Goal: Navigation & Orientation: Find specific page/section

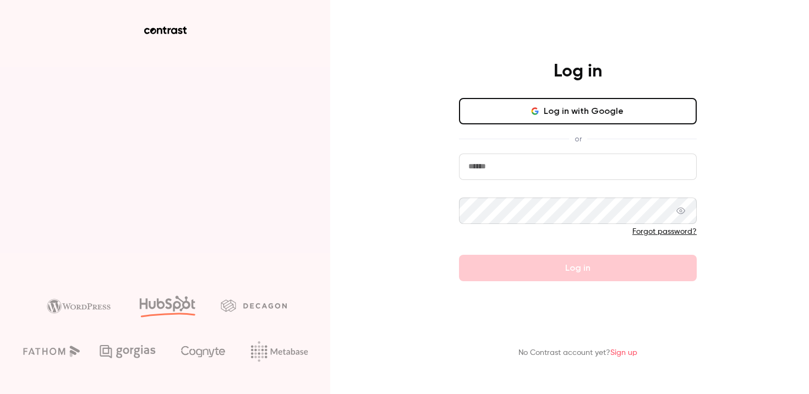
click at [537, 102] on button "Log in with Google" at bounding box center [578, 111] width 238 height 26
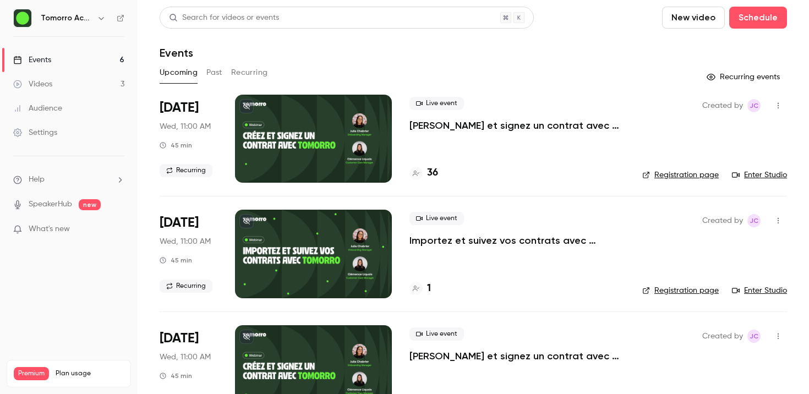
click at [219, 73] on button "Past" at bounding box center [215, 73] width 16 height 18
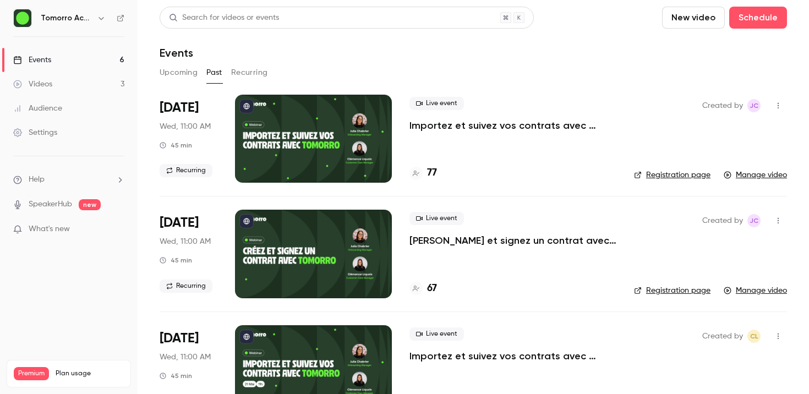
click at [188, 69] on button "Upcoming" at bounding box center [179, 73] width 38 height 18
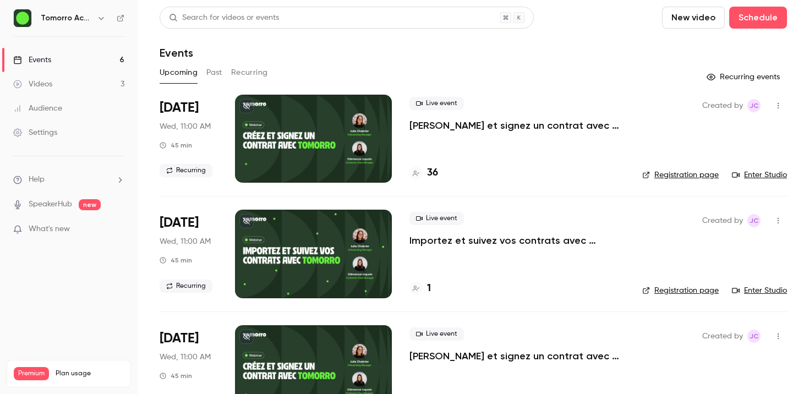
click at [433, 171] on h4 "36" at bounding box center [432, 173] width 11 height 15
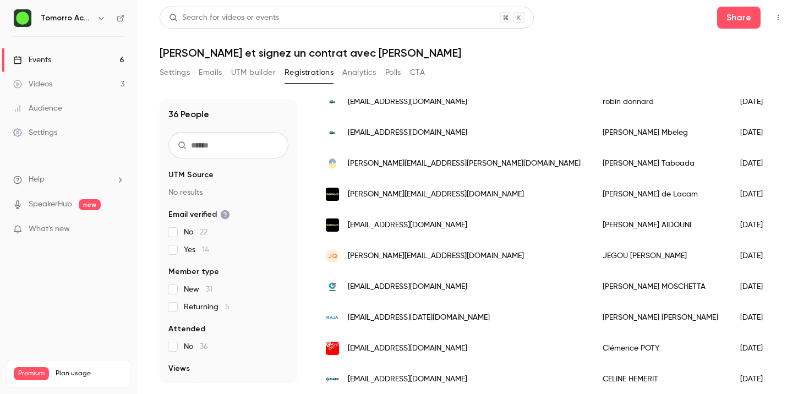
scroll to position [242, 0]
click at [592, 191] on div "[PERSON_NAME]" at bounding box center [661, 193] width 138 height 31
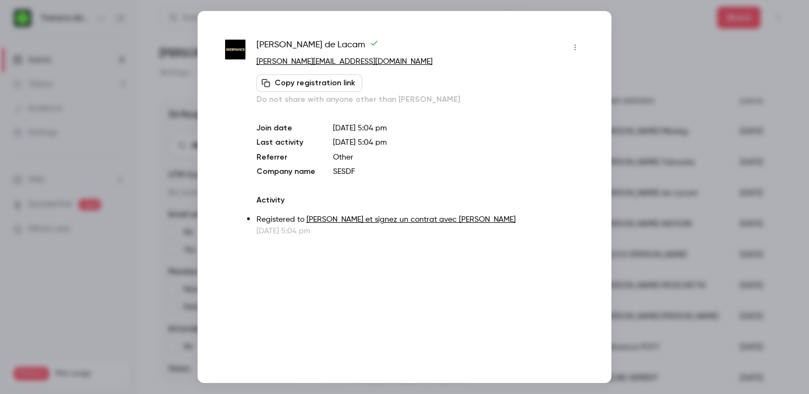
click at [656, 142] on div at bounding box center [404, 197] width 809 height 394
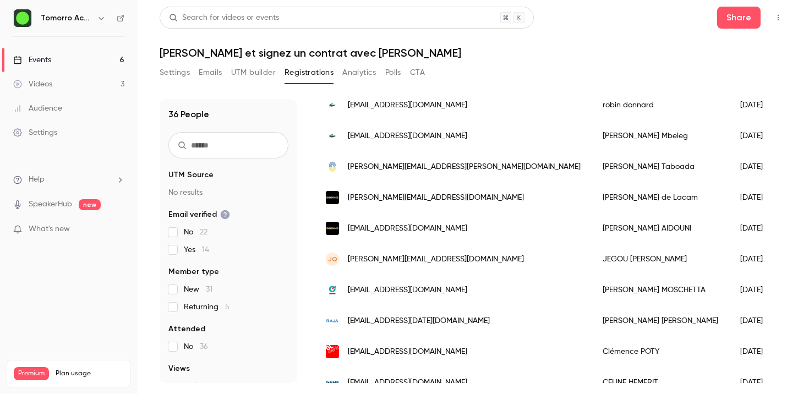
scroll to position [231, 0]
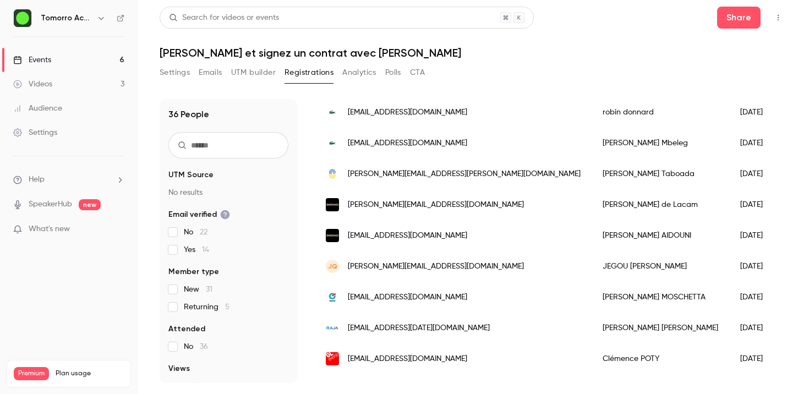
click at [468, 207] on div "[PERSON_NAME][EMAIL_ADDRESS][DOMAIN_NAME]" at bounding box center [453, 204] width 277 height 31
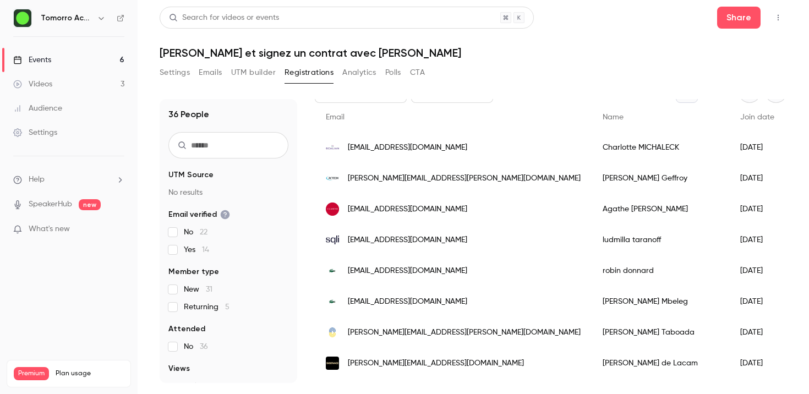
scroll to position [0, 0]
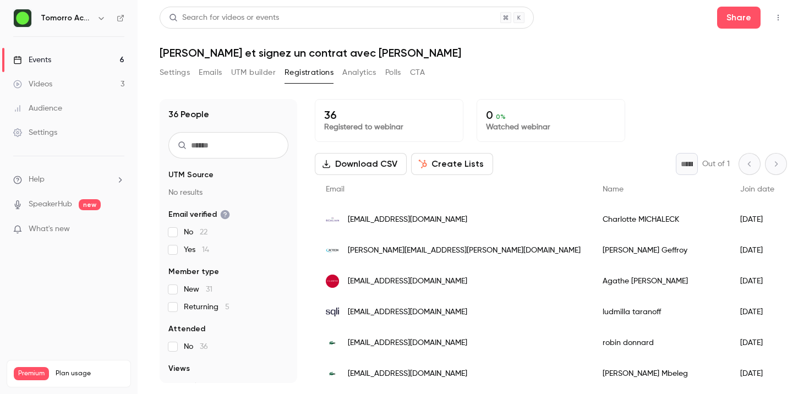
click at [338, 189] on span "Email" at bounding box center [335, 190] width 19 height 8
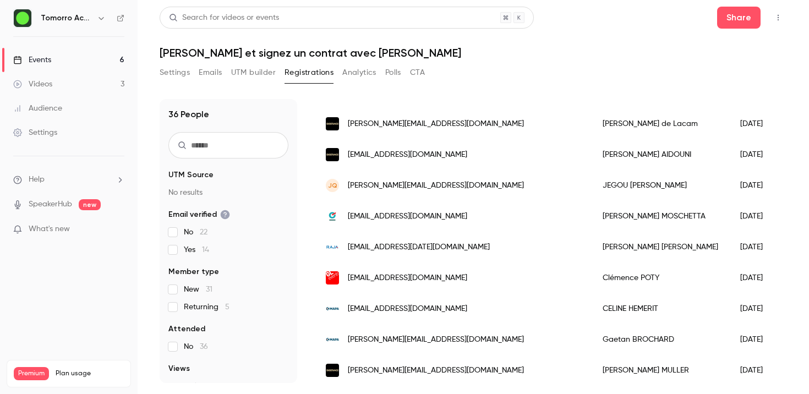
scroll to position [313, 0]
click at [69, 58] on link "Events 6" at bounding box center [69, 60] width 138 height 24
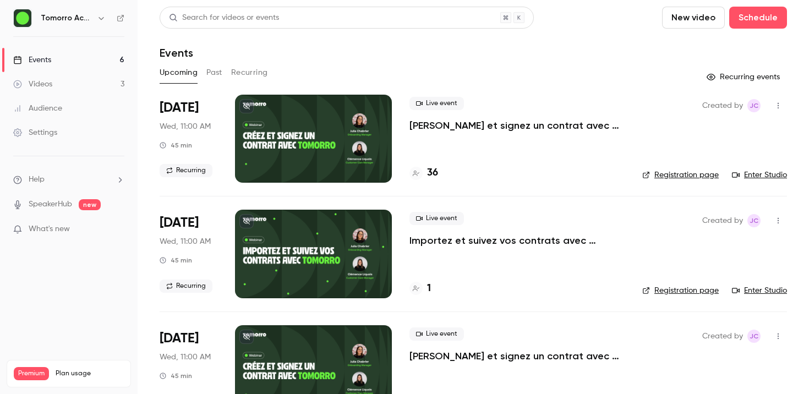
click at [757, 177] on link "Enter Studio" at bounding box center [759, 175] width 55 height 11
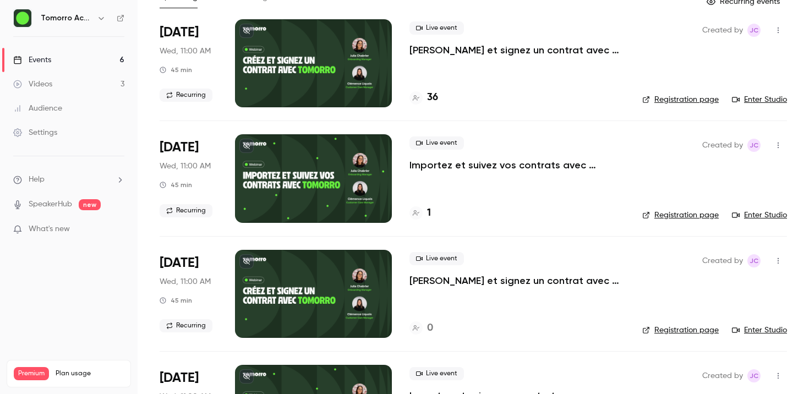
scroll to position [88, 0]
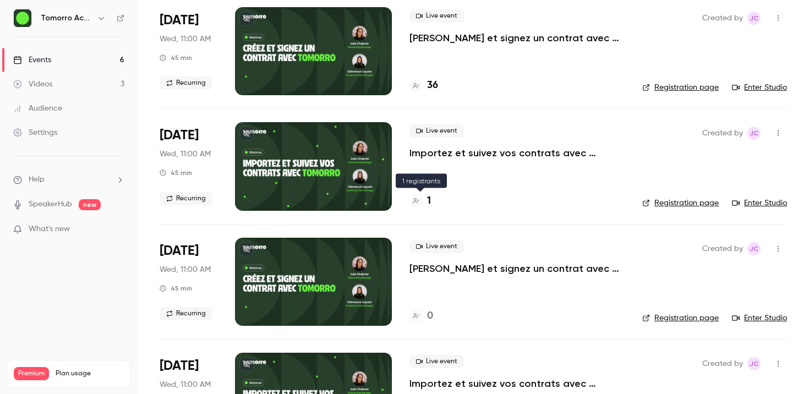
click at [428, 195] on h4 "1" at bounding box center [429, 201] width 4 height 15
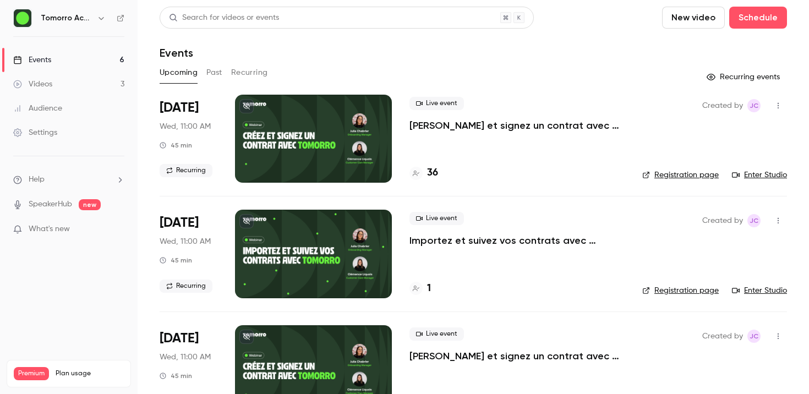
click at [86, 65] on link "Events 6" at bounding box center [69, 60] width 138 height 24
click at [246, 74] on button "Recurring" at bounding box center [249, 73] width 37 height 18
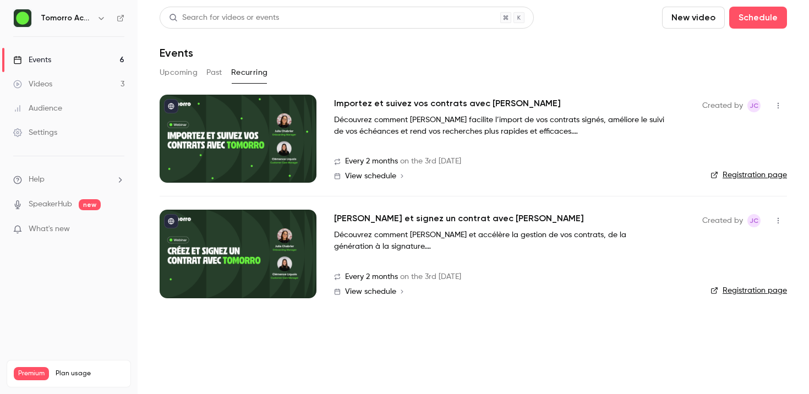
click at [781, 107] on icon "button" at bounding box center [778, 106] width 9 height 8
click at [646, 109] on div at bounding box center [404, 197] width 809 height 394
click at [72, 138] on link "Settings" at bounding box center [69, 133] width 138 height 24
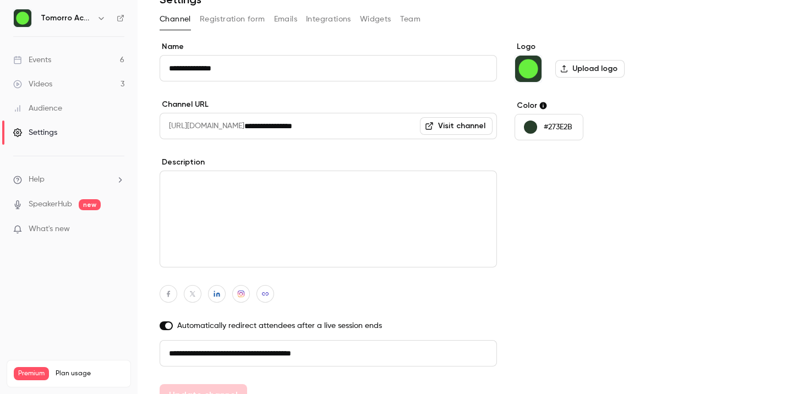
scroll to position [107, 0]
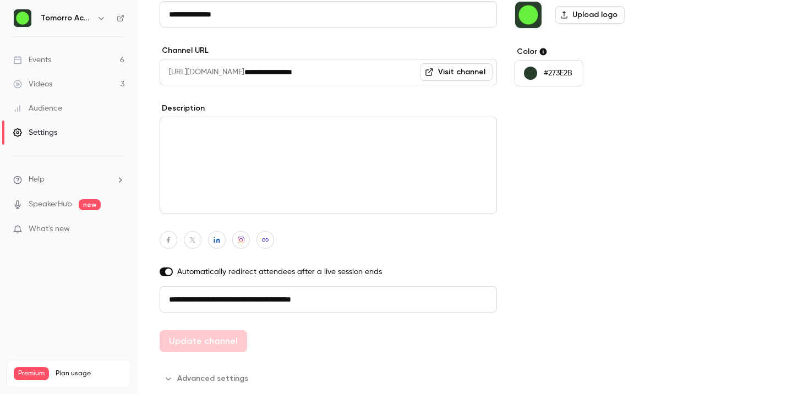
click at [222, 376] on button "Advanced settings" at bounding box center [207, 379] width 95 height 18
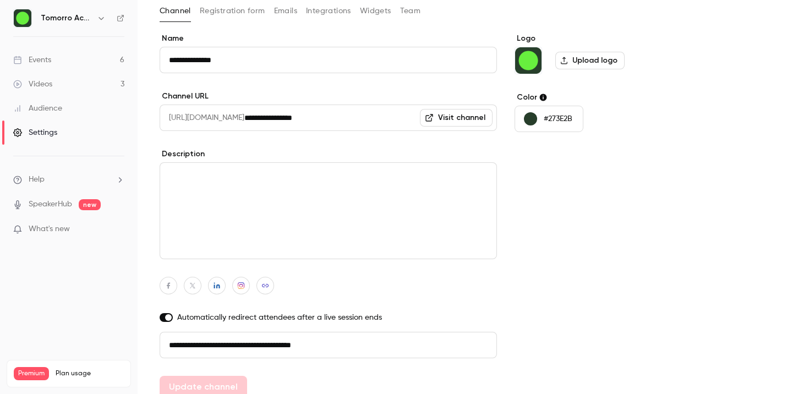
scroll to position [0, 0]
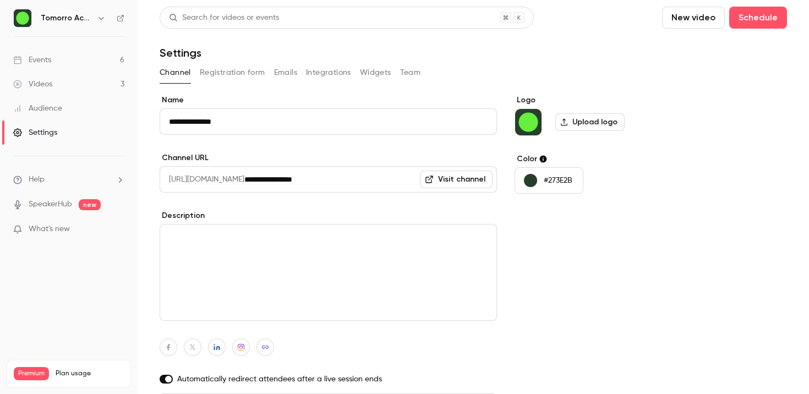
click at [58, 61] on link "Events 6" at bounding box center [69, 60] width 138 height 24
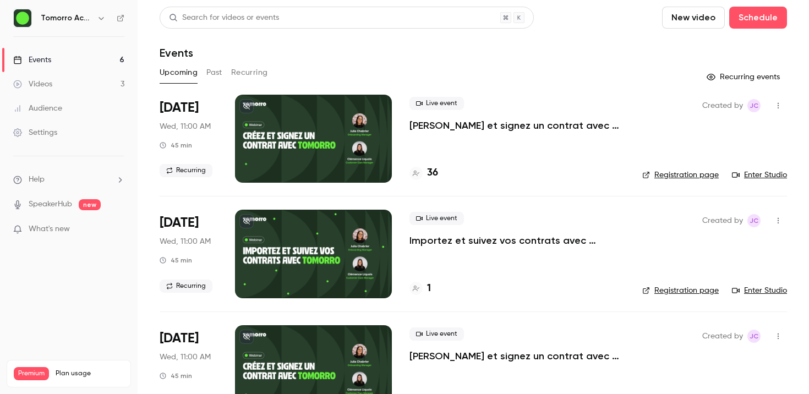
click at [249, 70] on button "Recurring" at bounding box center [249, 73] width 37 height 18
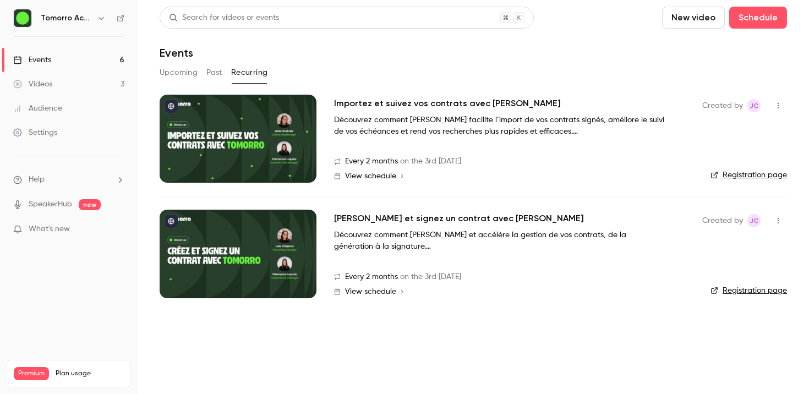
click at [776, 99] on button "button" at bounding box center [779, 106] width 18 height 18
click at [590, 106] on div at bounding box center [404, 197] width 809 height 394
click at [432, 104] on h2 "Importez et suivez vos contrats avec [PERSON_NAME]" at bounding box center [447, 103] width 227 height 13
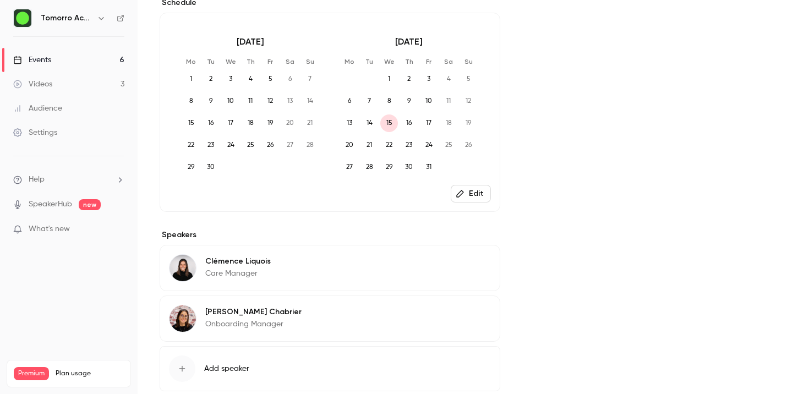
scroll to position [434, 0]
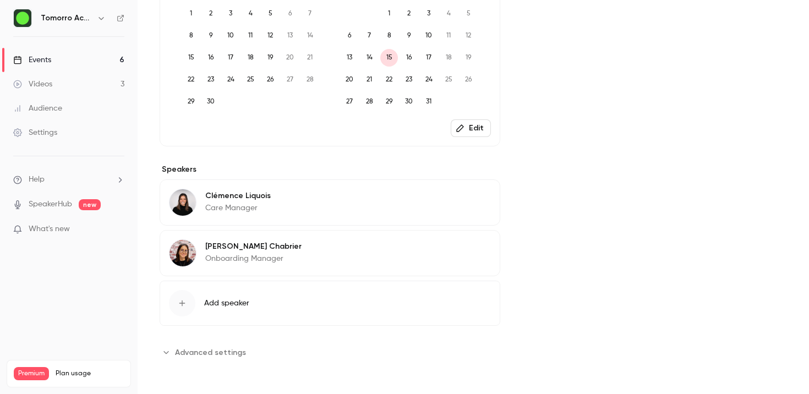
click at [193, 346] on button "Advanced settings" at bounding box center [206, 353] width 93 height 18
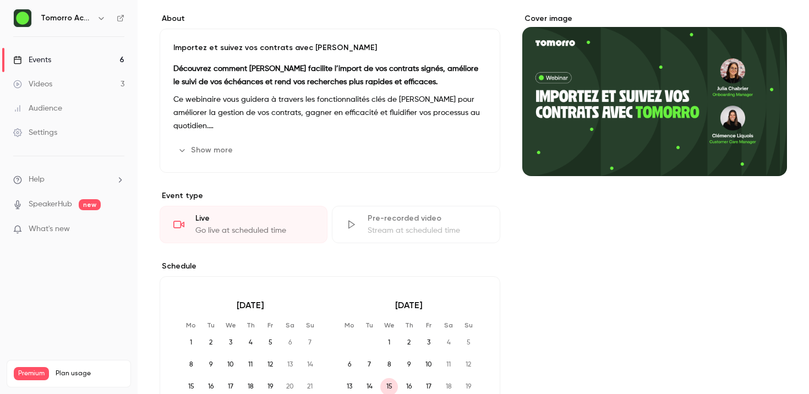
scroll to position [14, 0]
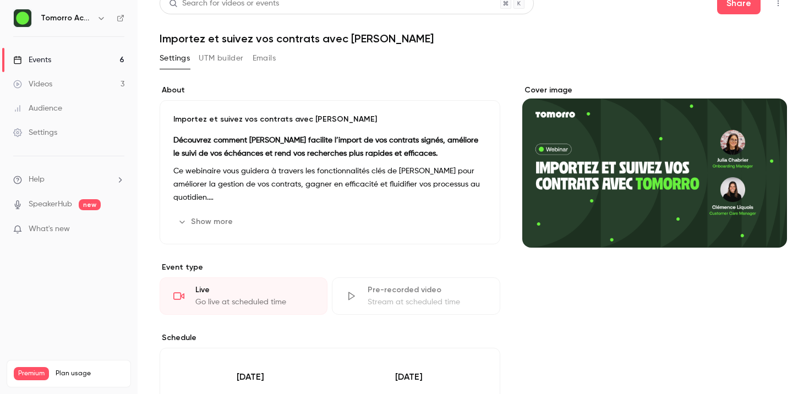
click at [71, 135] on link "Settings" at bounding box center [69, 133] width 138 height 24
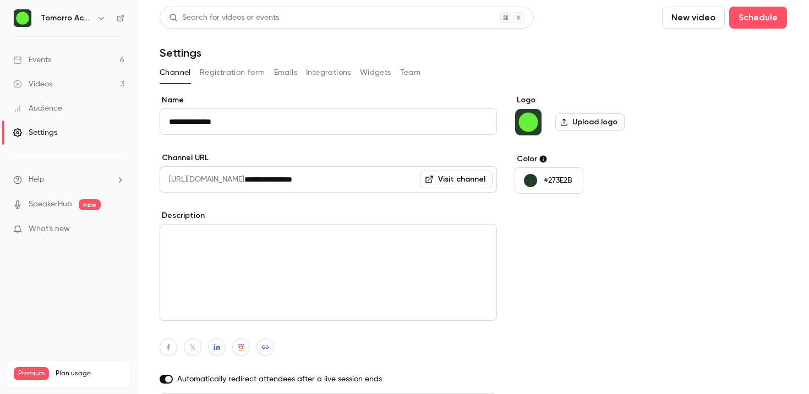
click at [412, 74] on button "Team" at bounding box center [410, 73] width 21 height 18
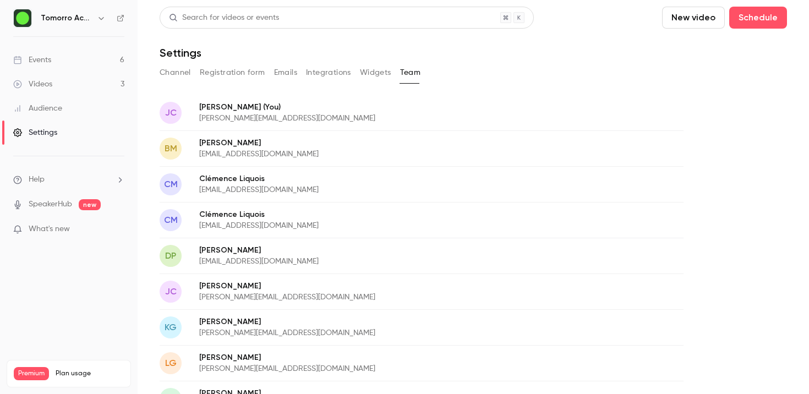
click at [229, 74] on button "Registration form" at bounding box center [233, 73] width 66 height 18
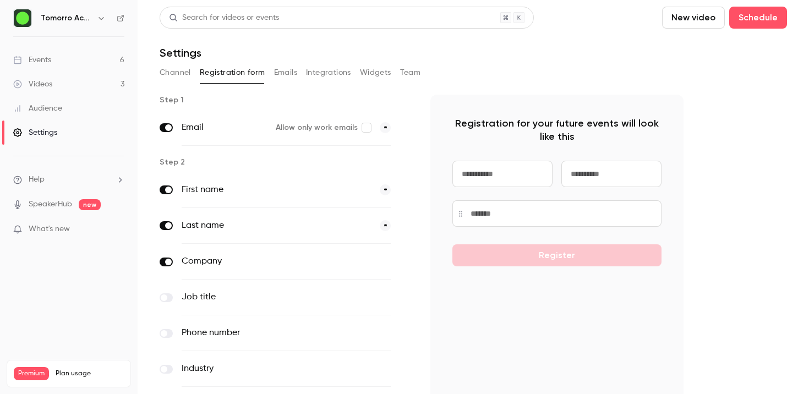
click at [289, 76] on button "Emails" at bounding box center [285, 73] width 23 height 18
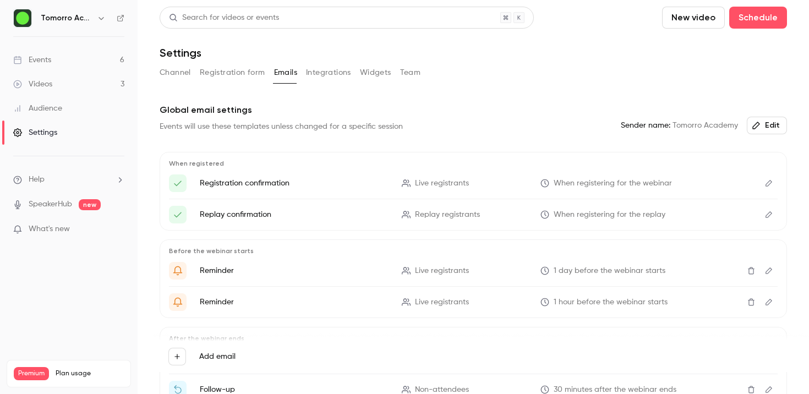
click at [323, 74] on button "Integrations" at bounding box center [328, 73] width 45 height 18
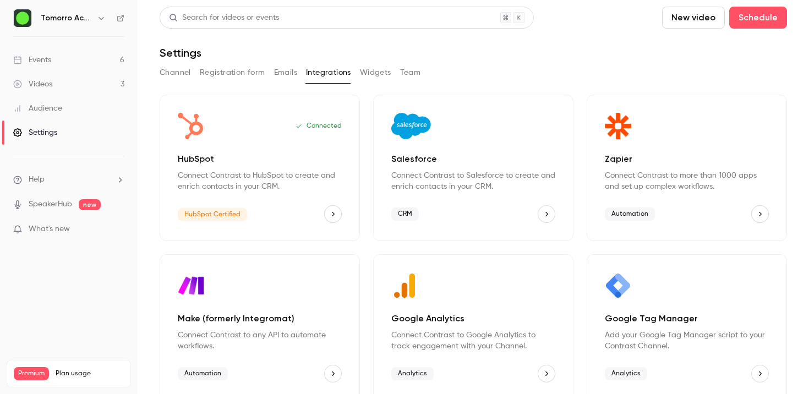
click at [175, 67] on button "Channel" at bounding box center [175, 73] width 31 height 18
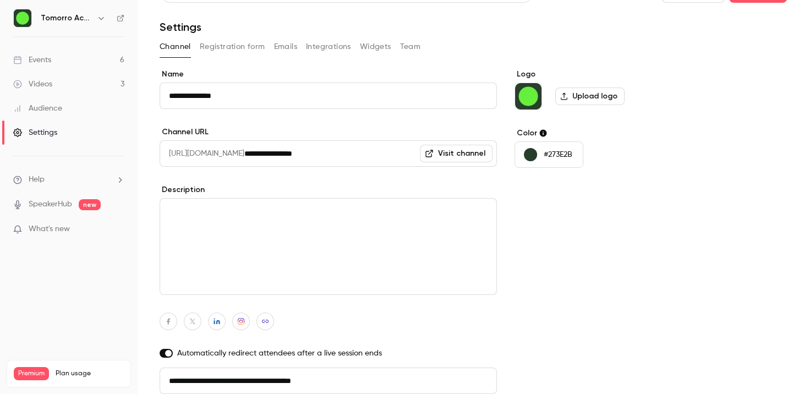
click at [76, 86] on link "Videos 3" at bounding box center [69, 84] width 138 height 24
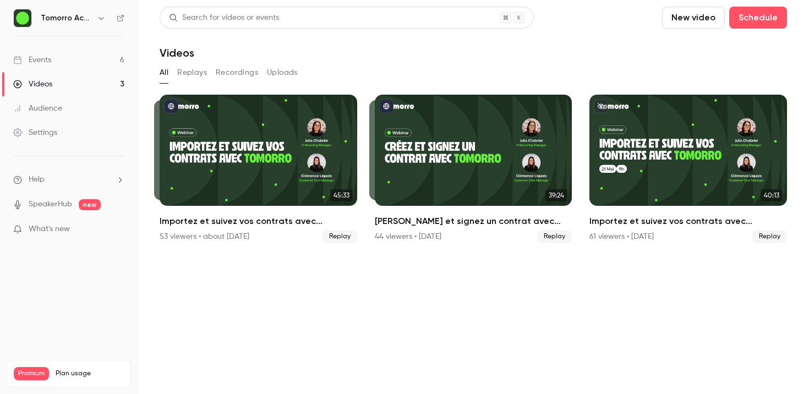
click at [72, 62] on link "Events 6" at bounding box center [69, 60] width 138 height 24
